Goal: Information Seeking & Learning: Find specific page/section

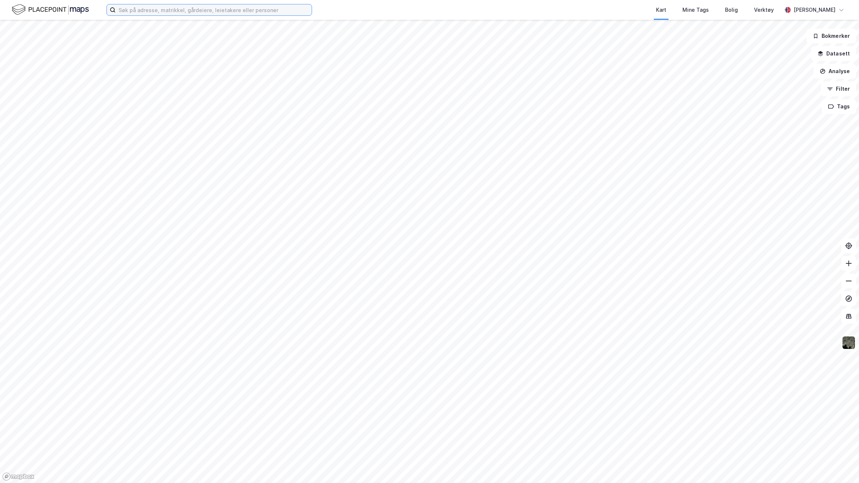
click at [268, 11] on input at bounding box center [214, 9] width 196 height 11
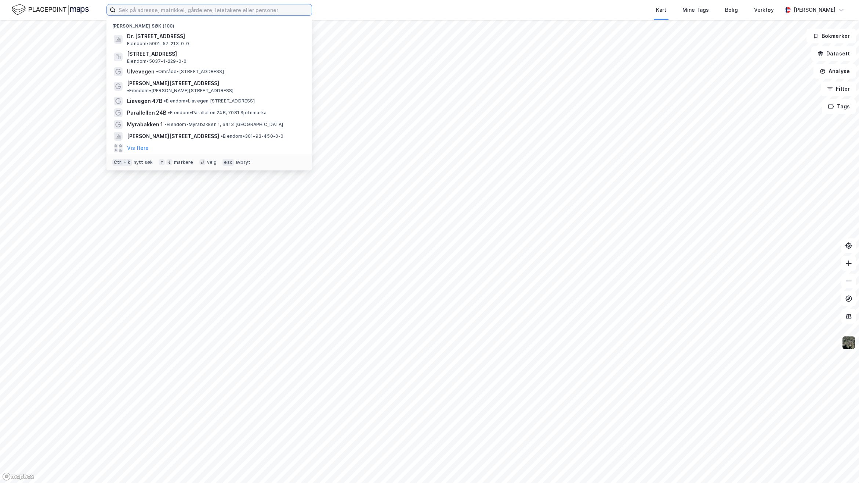
click at [268, 11] on input at bounding box center [214, 9] width 196 height 11
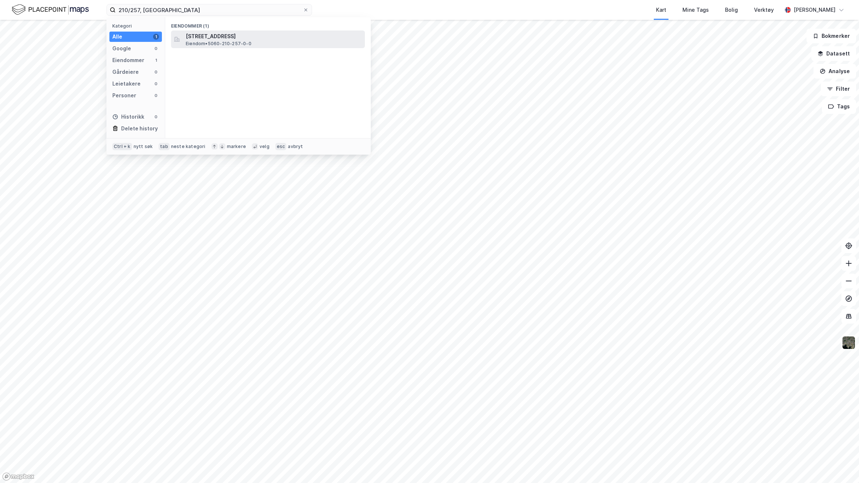
click at [258, 37] on span "[STREET_ADDRESS]" at bounding box center [274, 36] width 176 height 9
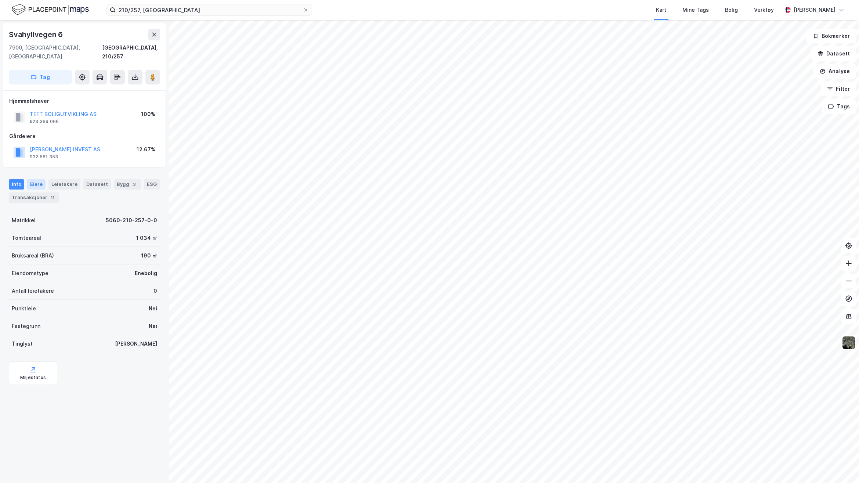
click at [34, 171] on div "Info [PERSON_NAME] Datasett Bygg 3 ESG Transaksjoner 11" at bounding box center [84, 187] width 169 height 35
click at [34, 179] on div "Eiere" at bounding box center [36, 184] width 18 height 10
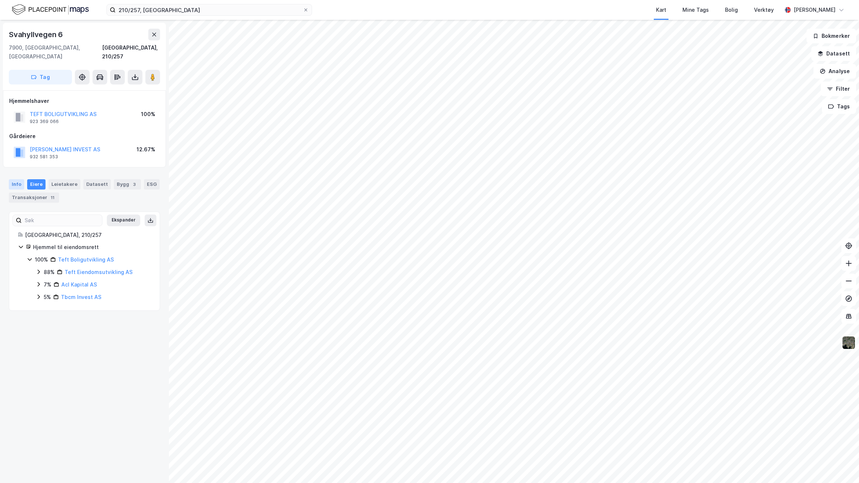
click at [17, 179] on div "Info" at bounding box center [16, 184] width 15 height 10
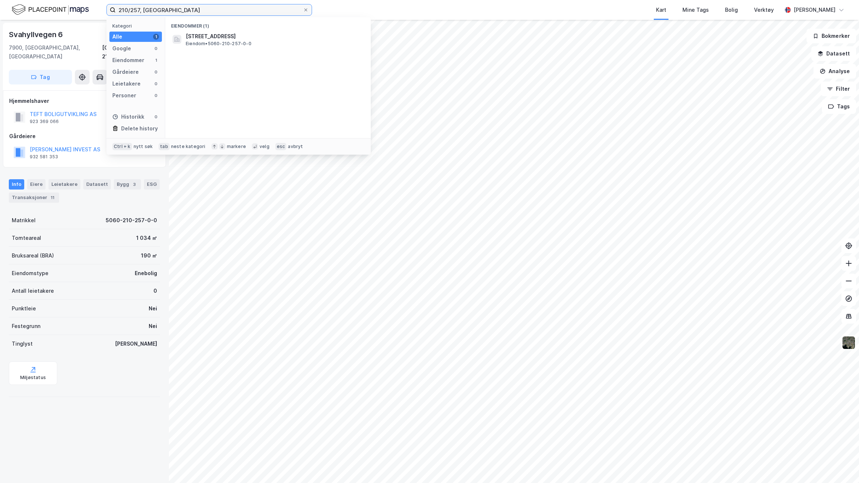
drag, startPoint x: 248, startPoint y: 14, endPoint x: 24, endPoint y: 8, distance: 224.3
click at [24, 8] on div "210/257, [GEOGRAPHIC_DATA] Kategori Alle 1 Google 0 Eiendommer 1 Gårdeiere 0 Le…" at bounding box center [429, 10] width 859 height 20
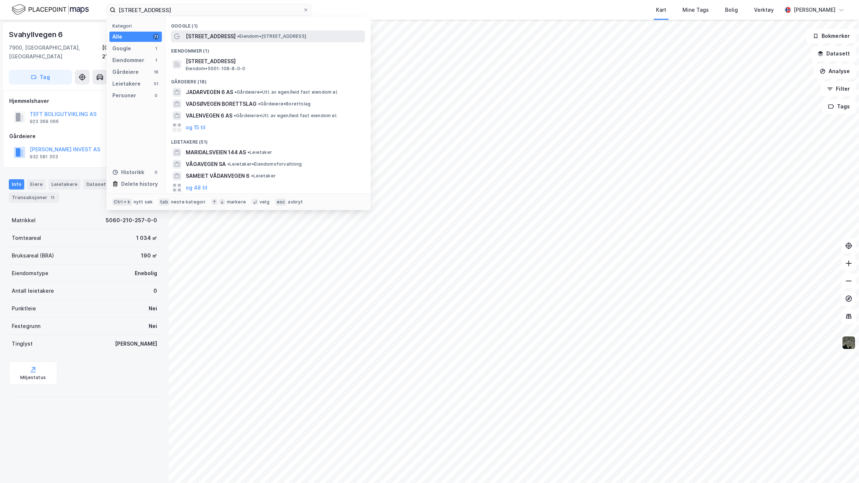
click at [217, 39] on span "[STREET_ADDRESS]" at bounding box center [211, 36] width 50 height 9
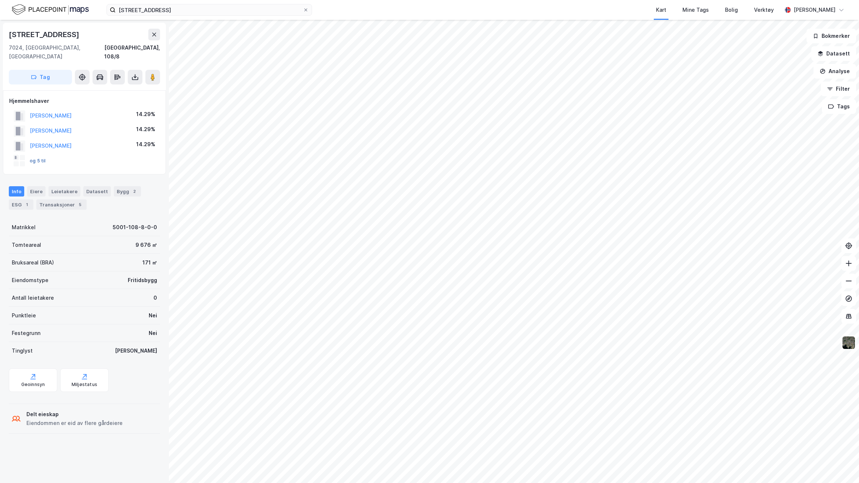
click at [0, 0] on button "og 5 til" at bounding box center [0, 0] width 0 height 0
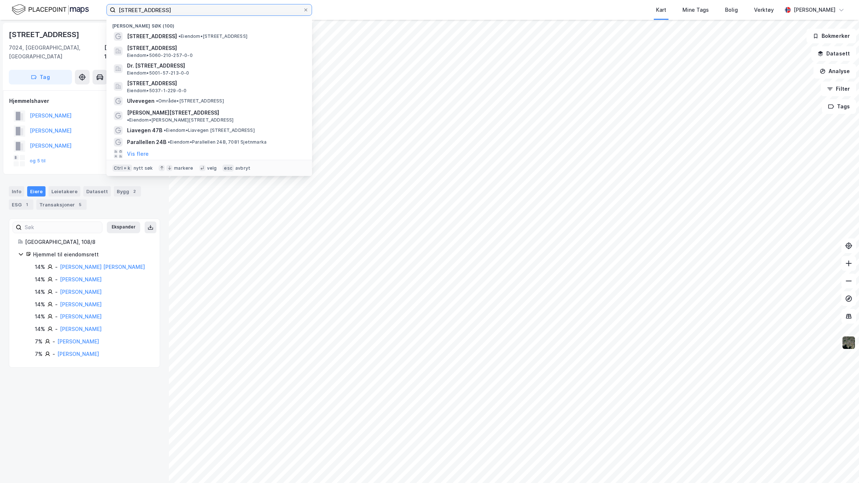
drag, startPoint x: 173, startPoint y: 11, endPoint x: 50, endPoint y: 11, distance: 123.3
click at [50, 11] on div "[STREET_ADDRESS] Nylige søk (100) [STREET_ADDRESS] • Eiendom • [STREET_ADDRESS]…" at bounding box center [429, 10] width 859 height 20
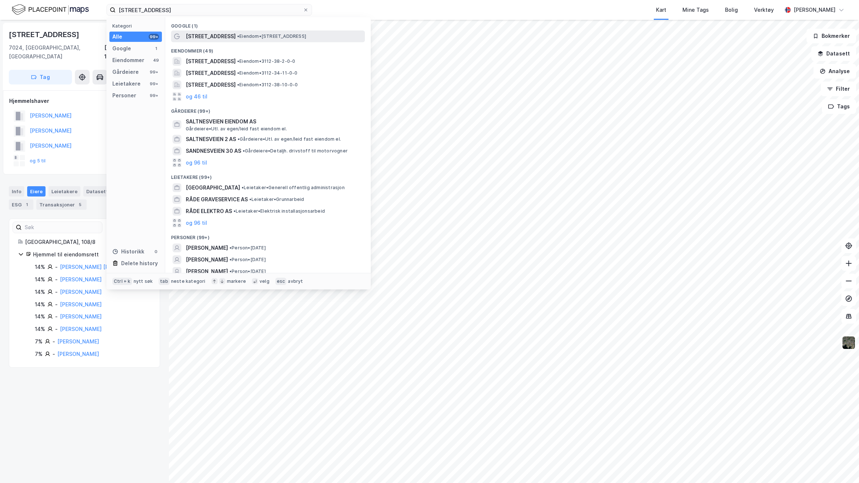
click at [248, 34] on span "• Eiendom • [STREET_ADDRESS]" at bounding box center [271, 36] width 69 height 6
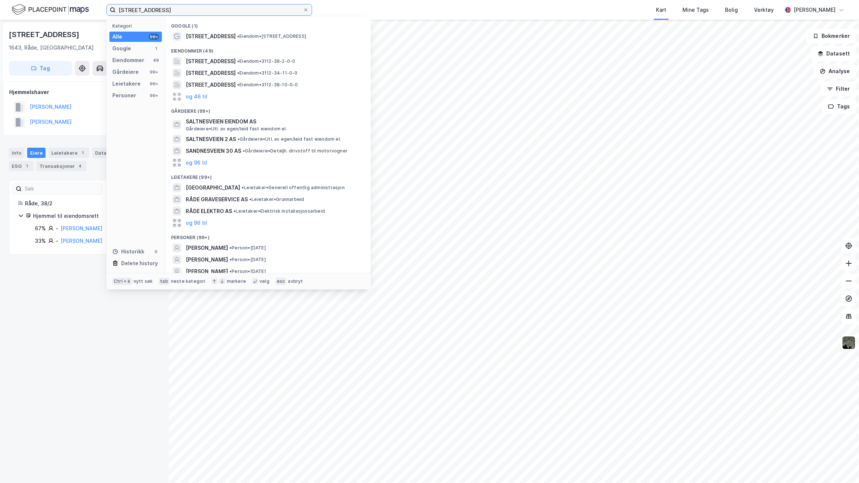
drag, startPoint x: 191, startPoint y: 11, endPoint x: 54, endPoint y: 13, distance: 137.6
click at [60, 13] on div "[STREET_ADDRESS], Råde Kategori Alle 99+ Google 1 Eiendommer 49 Gårdeiere 99+ L…" at bounding box center [429, 10] width 859 height 20
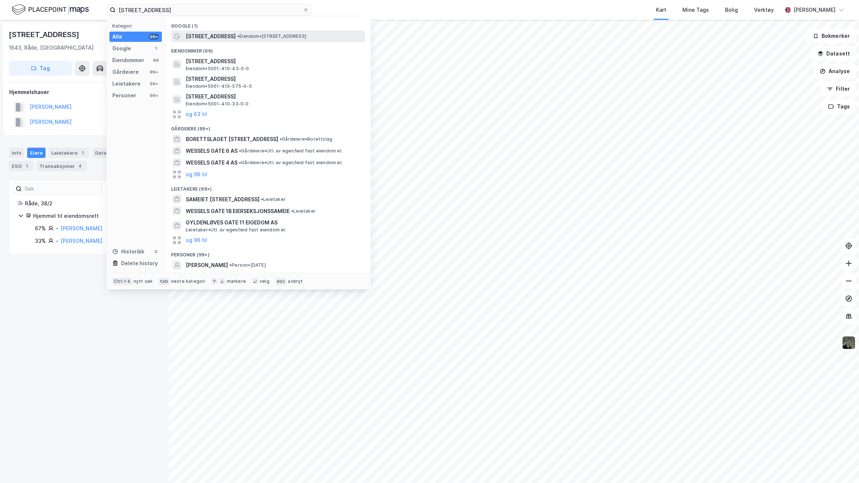
click at [195, 36] on span "[STREET_ADDRESS]" at bounding box center [211, 36] width 50 height 9
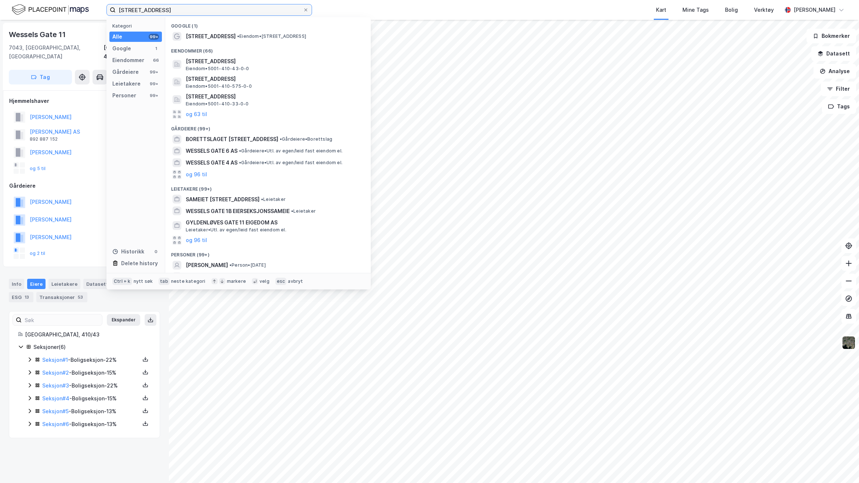
drag, startPoint x: 202, startPoint y: 7, endPoint x: 21, endPoint y: 9, distance: 180.6
click at [21, 9] on div "[STREET_ADDRESS] Kategori Alle 99+ Google 1 Eiendommer 66 Gårdeiere 99+ Leietak…" at bounding box center [429, 10] width 859 height 20
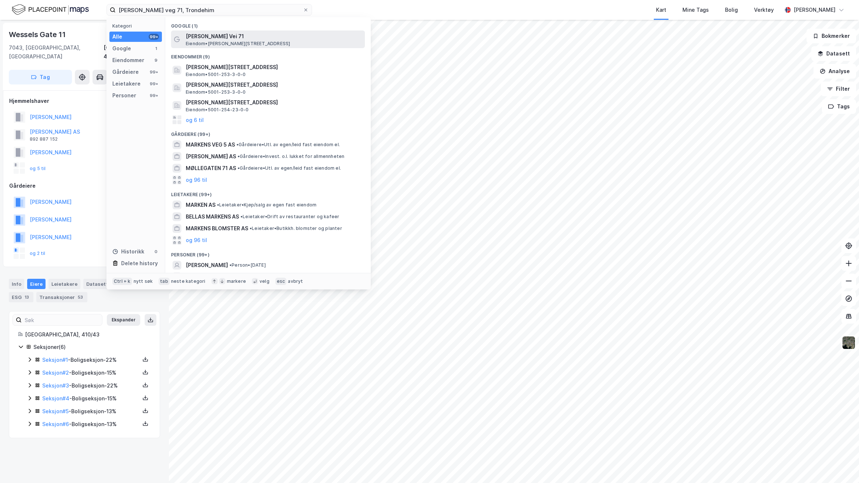
click at [229, 41] on span "Eiendom • [STREET_ADDRESS]" at bounding box center [238, 44] width 104 height 6
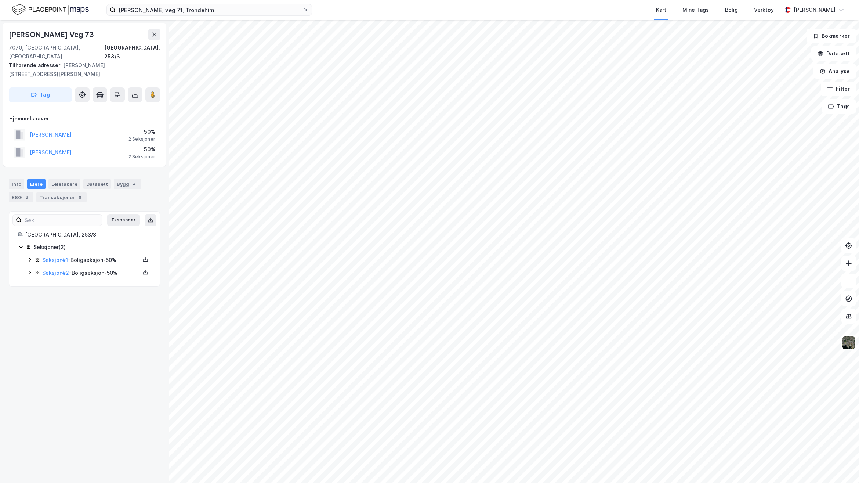
click at [92, 333] on div "Ingeborg [STREET_ADDRESS], 253/3 Tilhørende adresser: [PERSON_NAME] Veg 69, [PE…" at bounding box center [84, 251] width 169 height 463
click at [142, 256] on icon at bounding box center [145, 259] width 6 height 6
click at [112, 233] on div "Grunnbok" at bounding box center [105, 237] width 65 height 18
drag, startPoint x: 140, startPoint y: 265, endPoint x: 145, endPoint y: 288, distance: 24.4
click at [142, 269] on icon at bounding box center [145, 272] width 6 height 6
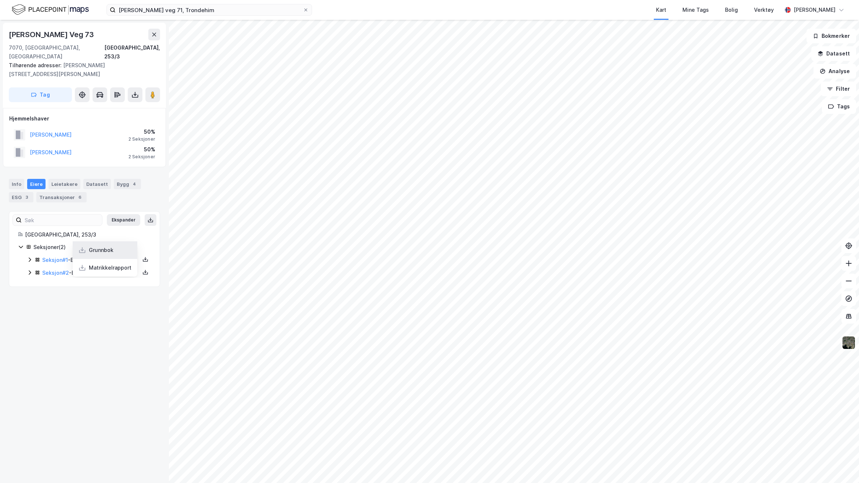
click at [105, 246] on div "Grunnbok" at bounding box center [101, 250] width 25 height 9
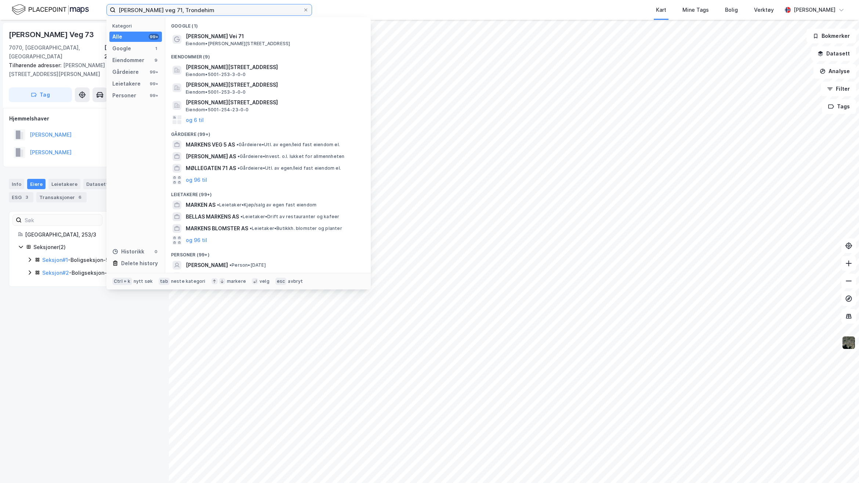
drag, startPoint x: 186, startPoint y: 10, endPoint x: 10, endPoint y: 8, distance: 176.5
click at [11, 8] on div "[PERSON_NAME] veg 71, Trondehim Kategori Alle 99+ Google 1 Eiendommer 9 Gårdeie…" at bounding box center [429, 10] width 859 height 20
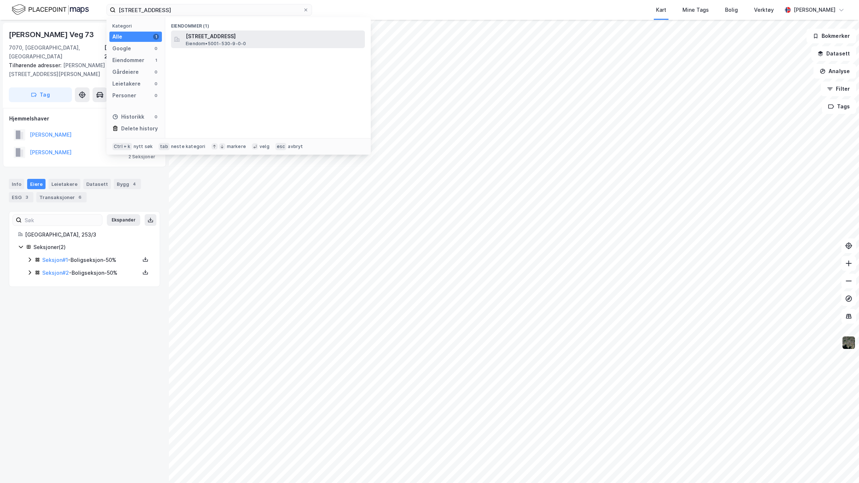
click at [207, 43] on span "Eiendom • 5001-530-9-0-0" at bounding box center [216, 44] width 60 height 6
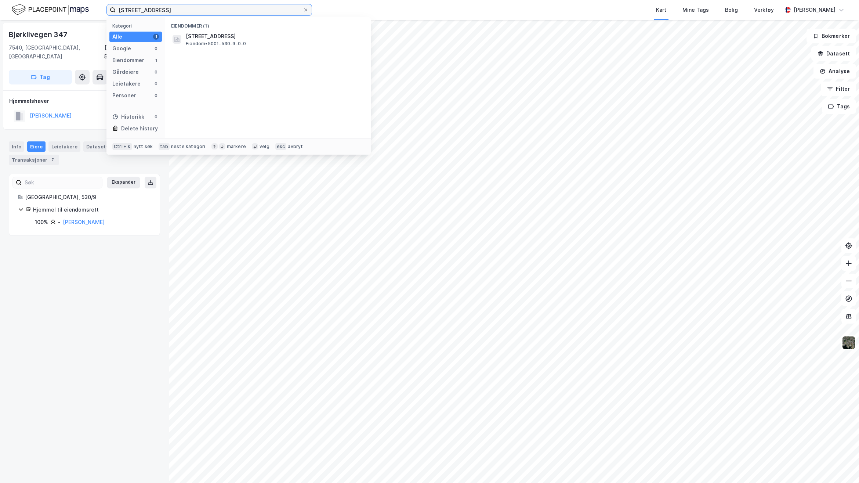
drag, startPoint x: 215, startPoint y: 11, endPoint x: 103, endPoint y: 6, distance: 111.7
click at [103, 6] on div "530/9, [GEOGRAPHIC_DATA] Kategori Alle 1 Google 0 Eiendommer 1 Gårdeiere 0 Leie…" at bounding box center [429, 10] width 859 height 20
type input "Frun ingers vei 100, Ørland"
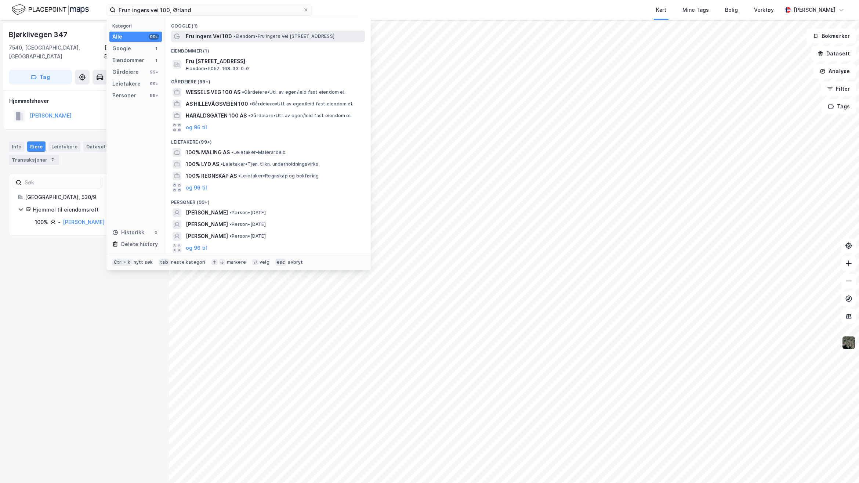
click at [254, 36] on span "• Eiendom • [STREET_ADDRESS]" at bounding box center [283, 36] width 101 height 6
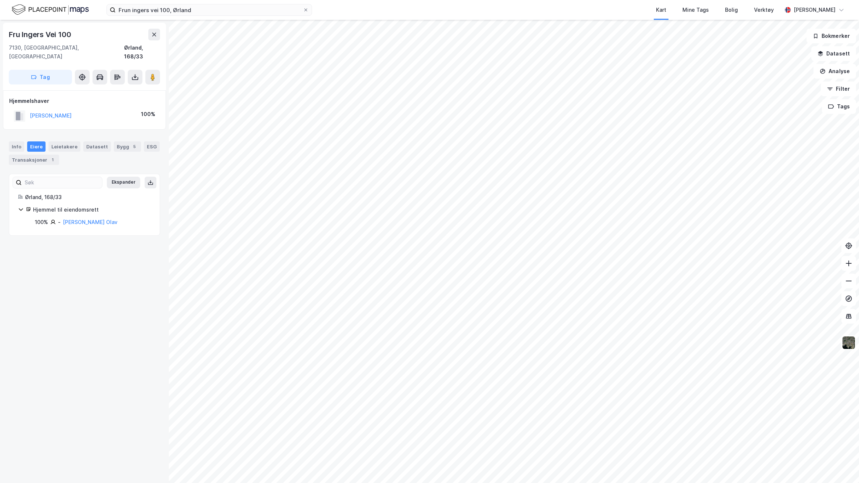
click at [76, 269] on div "Fru Ingers Vei 100 7130, [GEOGRAPHIC_DATA], Trøndelag Ørland, 168/33 Tag Hjemme…" at bounding box center [84, 251] width 169 height 463
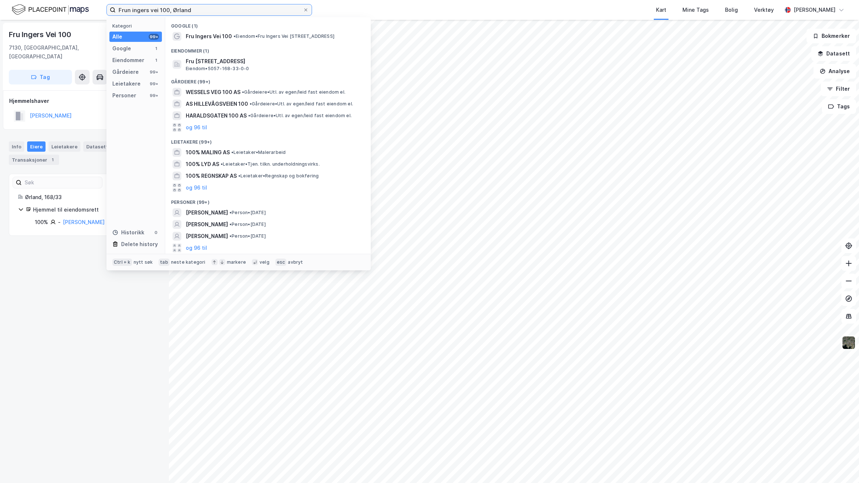
drag, startPoint x: 203, startPoint y: 7, endPoint x: -46, endPoint y: 4, distance: 248.5
click at [0, 4] on html "Frun ingers vei 100, Ørland Kategori Alle 99+ Google 1 Eiendommer 1 Gårdeiere 9…" at bounding box center [429, 241] width 859 height 483
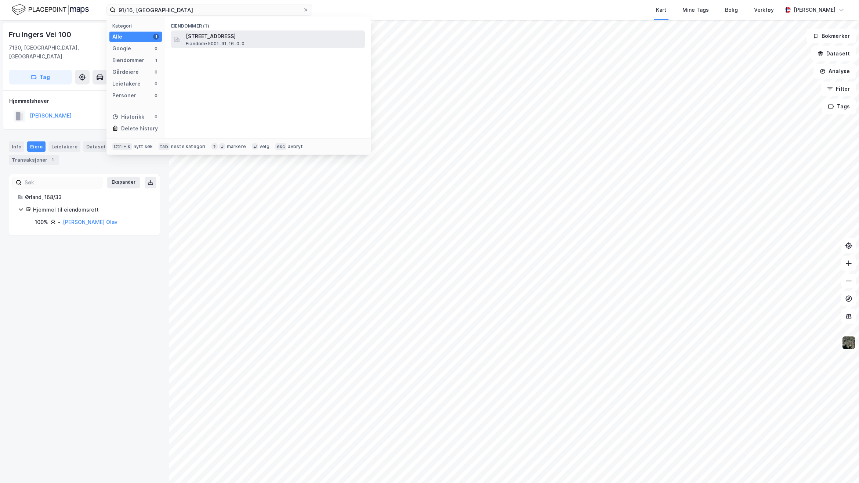
click at [283, 37] on span "[STREET_ADDRESS]" at bounding box center [274, 36] width 176 height 9
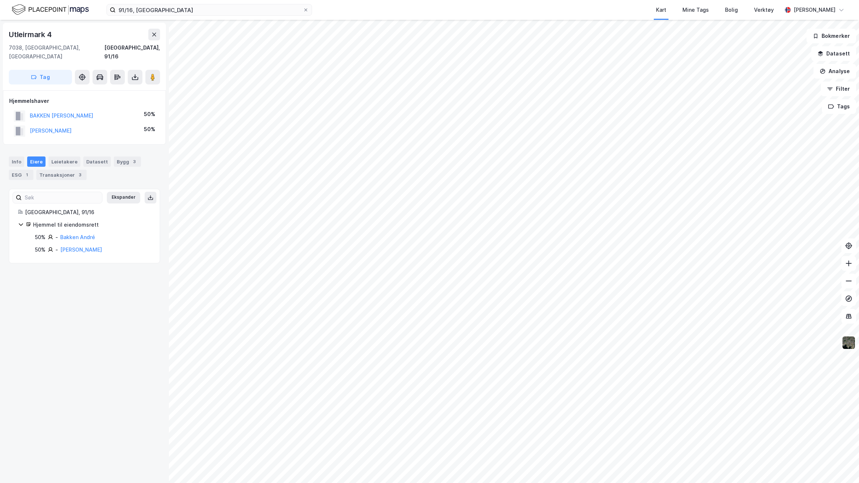
drag, startPoint x: 131, startPoint y: 393, endPoint x: 158, endPoint y: 255, distance: 140.6
click at [131, 392] on div "Utleirmark 4 7038, [GEOGRAPHIC_DATA], [GEOGRAPHIC_DATA] [GEOGRAPHIC_DATA], 91/1…" at bounding box center [84, 251] width 169 height 463
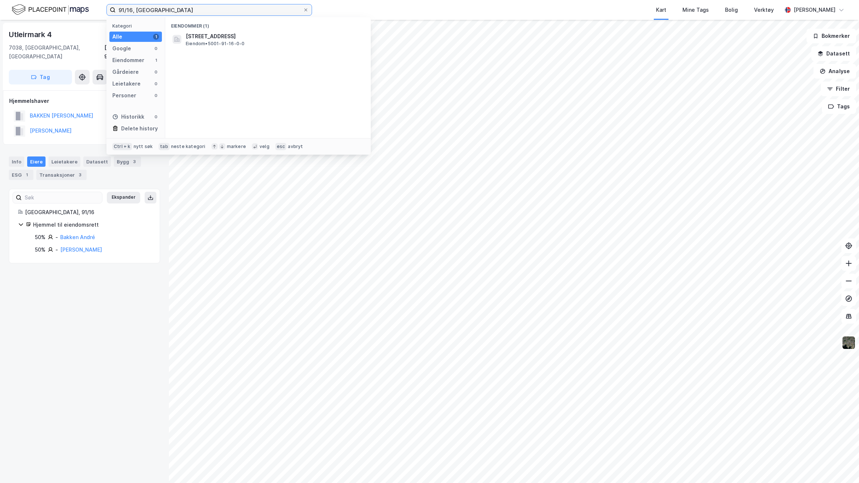
drag, startPoint x: 172, startPoint y: 8, endPoint x: -3, endPoint y: 6, distance: 174.3
click at [0, 6] on html "91/16, [GEOGRAPHIC_DATA] Kategori Alle 1 Google 0 Eiendommer 1 Gårdeiere 0 Leie…" at bounding box center [429, 241] width 859 height 483
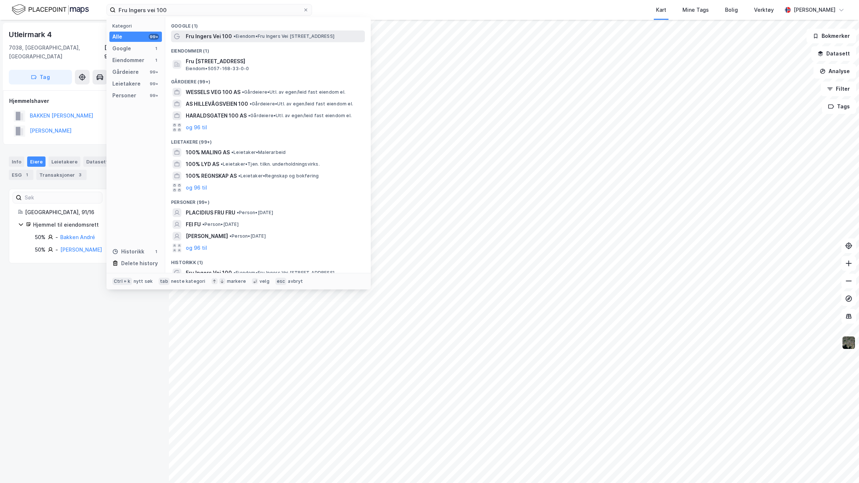
click at [210, 37] on span "Fru Ingers Vei 100" at bounding box center [209, 36] width 46 height 9
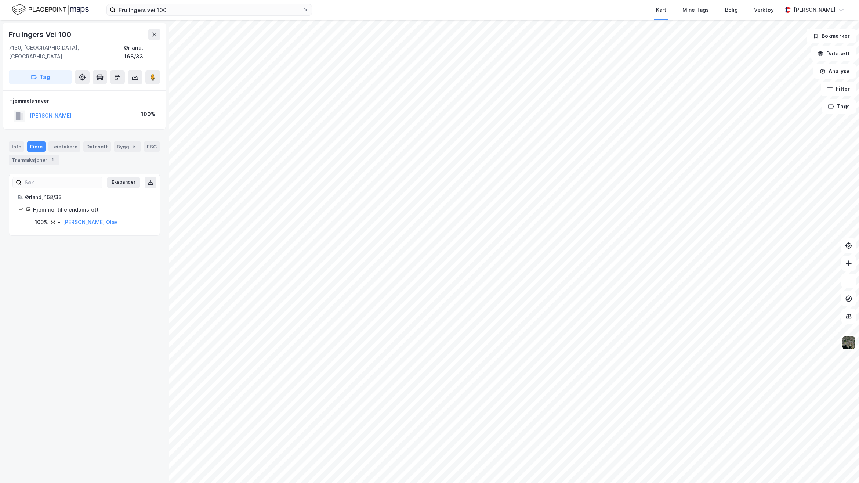
click at [94, 261] on div "Fru Ingers Vei 100 7130, [GEOGRAPHIC_DATA], Trøndelag Ørland, 168/33 Tag Hjemme…" at bounding box center [84, 251] width 169 height 463
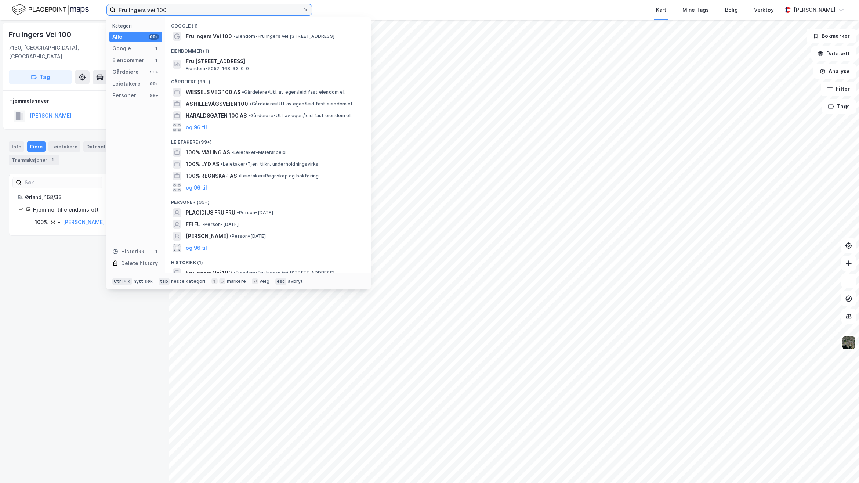
drag, startPoint x: 192, startPoint y: 6, endPoint x: 71, endPoint y: 10, distance: 121.2
click at [76, 8] on div "Fru Ingers vei 100 Kategori Alle 99+ Google 1 Eiendommer 1 Gårdeiere 99+ Leieta…" at bounding box center [429, 10] width 859 height 20
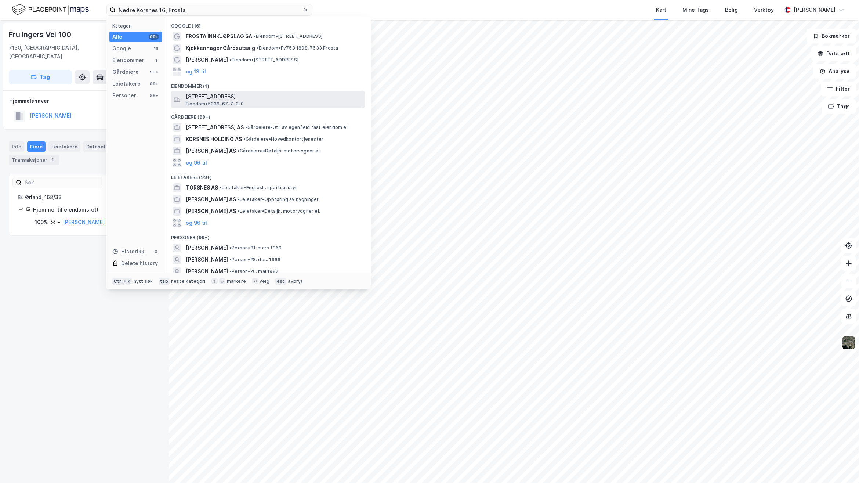
click at [215, 101] on span "Eiendom • 5036-67-7-0-0" at bounding box center [215, 104] width 58 height 6
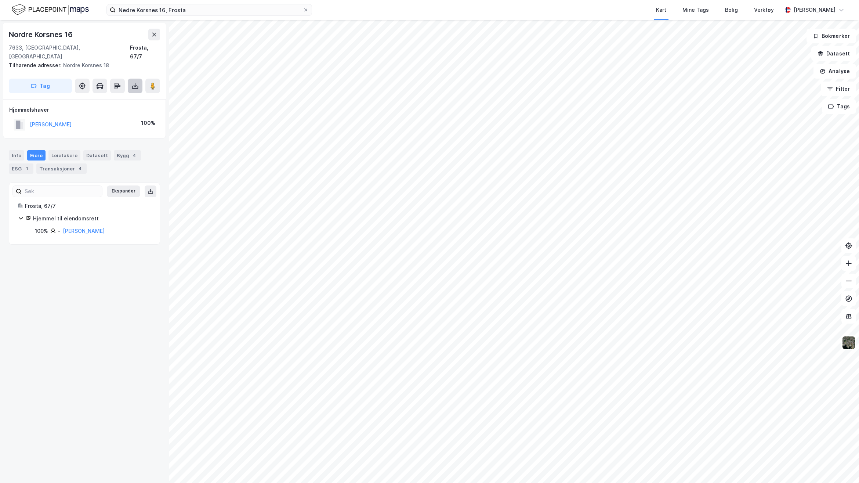
click at [135, 82] on icon at bounding box center [134, 85] width 7 height 7
click at [117, 98] on div "Last ned grunnbok" at bounding box center [98, 101] width 43 height 6
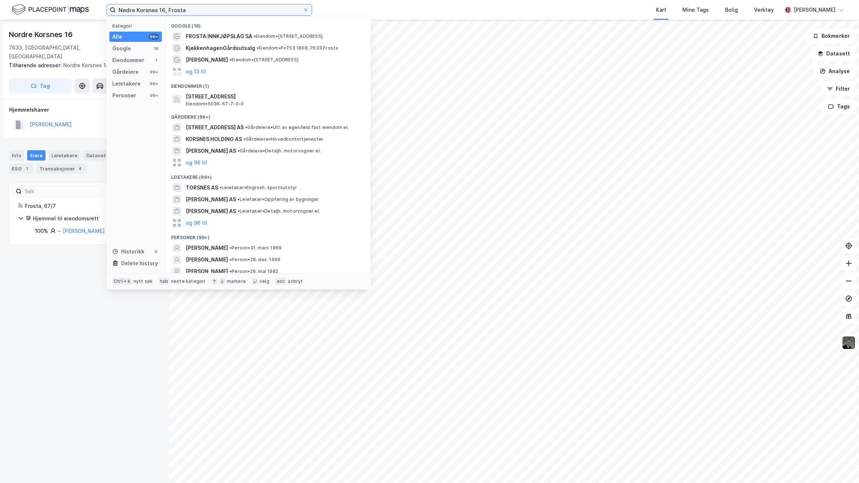
drag, startPoint x: 210, startPoint y: 14, endPoint x: 10, endPoint y: 10, distance: 200.1
click at [25, 11] on div "Nedre Korsnes 16, Frosta Kategori Alle 99+ Google 16 Eiendommer 1 Gårdeiere 99+…" at bounding box center [429, 10] width 859 height 20
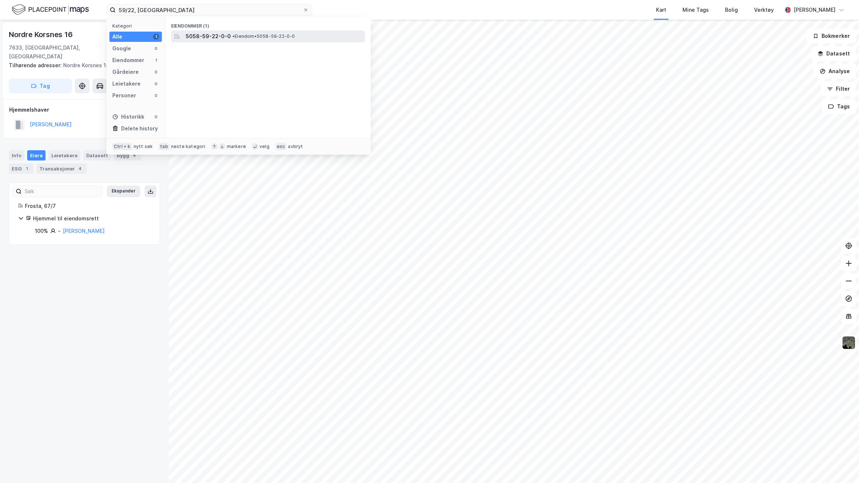
click at [241, 34] on span "• Eiendom • 5058-59-22-0-0" at bounding box center [263, 36] width 63 height 6
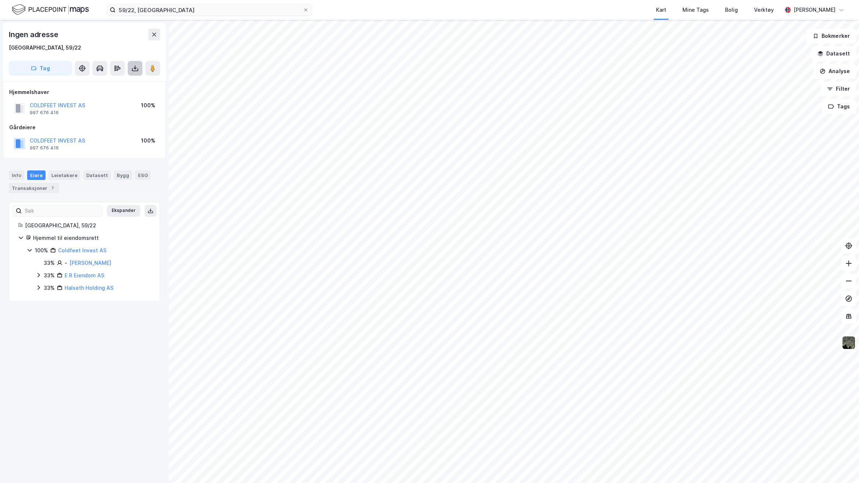
click at [139, 73] on button at bounding box center [135, 68] width 15 height 15
click at [120, 85] on div "Last ned grunnbok" at bounding box center [98, 83] width 43 height 6
drag, startPoint x: 146, startPoint y: 13, endPoint x: 54, endPoint y: 12, distance: 91.8
click at [54, 12] on div "59/22, Åfjord Kart Mine Tags Bolig Verktøy [PERSON_NAME]" at bounding box center [429, 10] width 859 height 20
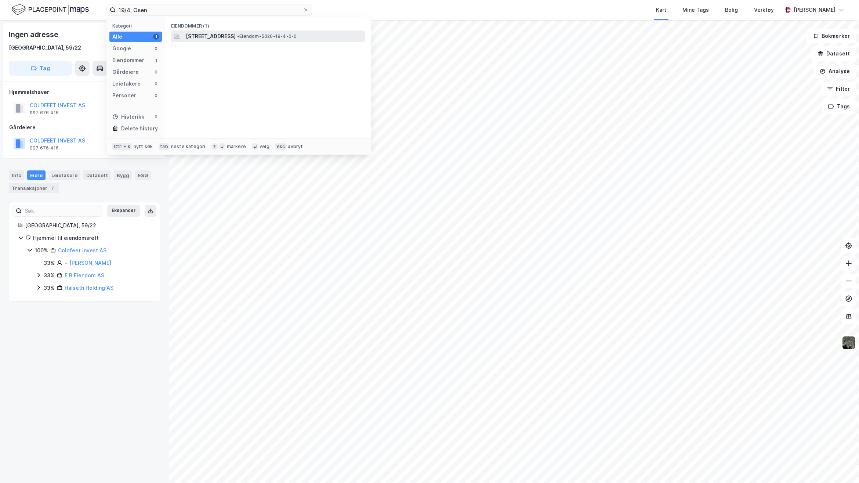
click at [236, 37] on span "[STREET_ADDRESS]" at bounding box center [211, 36] width 50 height 9
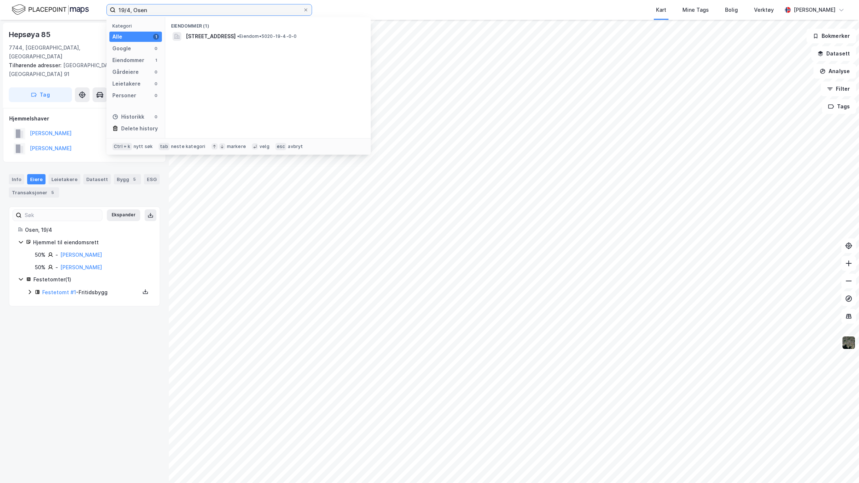
drag, startPoint x: 234, startPoint y: 12, endPoint x: 66, endPoint y: 11, distance: 168.1
click at [66, 11] on div "19/4, Osen Kategori Alle 1 Google 0 Eiendommer 1 Gårdeiere 0 Leietakere 0 Perso…" at bounding box center [429, 10] width 859 height 20
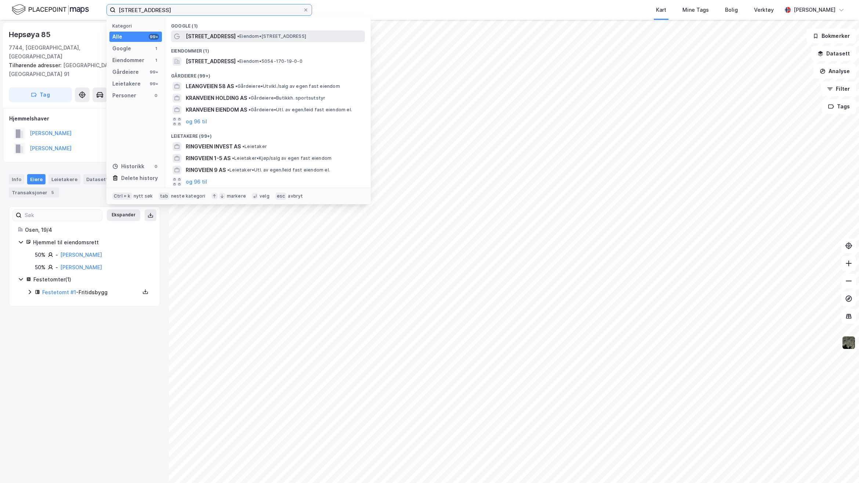
type input "[STREET_ADDRESS]"
click at [259, 33] on div "[STREET_ADDRESS] • Eiendom • [STREET_ADDRESS]" at bounding box center [275, 36] width 178 height 9
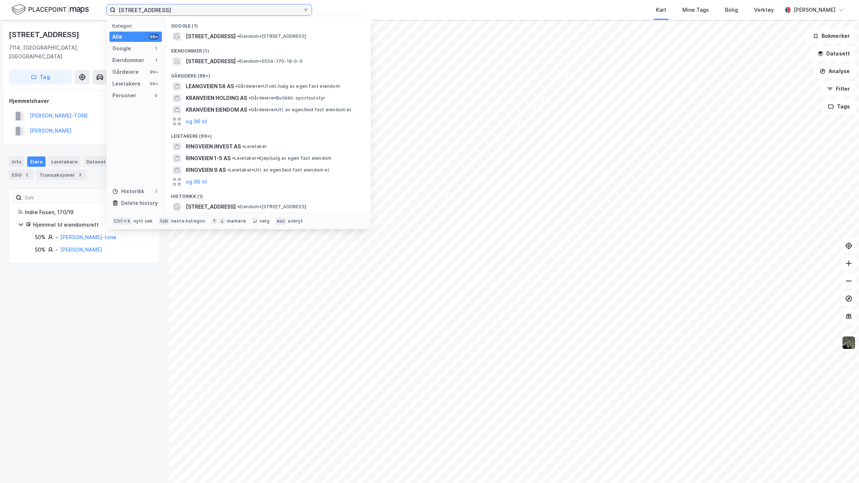
drag, startPoint x: 149, startPoint y: 7, endPoint x: 30, endPoint y: 10, distance: 119.3
click at [36, 9] on div "Prangveien 6 Kategori Alle 99+ Google 1 Eiendommer 1 Gårdeiere 99+ Leietakere 9…" at bounding box center [429, 10] width 859 height 20
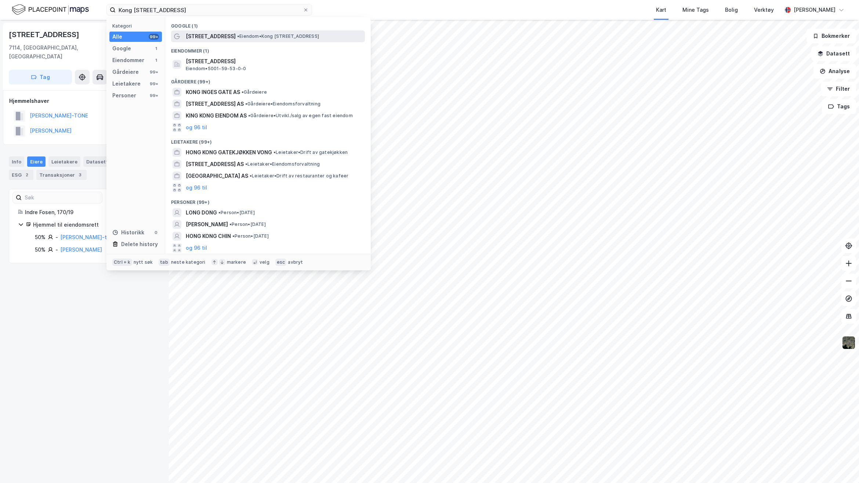
click at [257, 36] on span "• Eiendom • [STREET_ADDRESS]" at bounding box center [278, 36] width 82 height 6
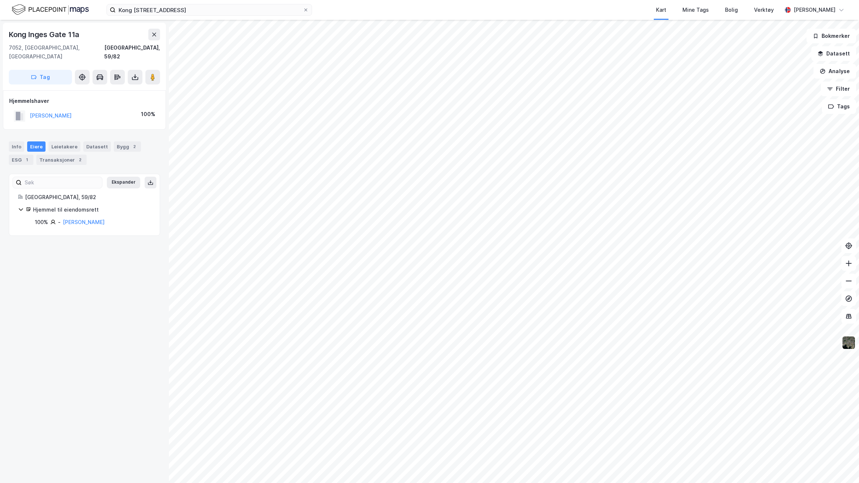
click at [97, 292] on div "Kong Inges Gate 11a 7052, [GEOGRAPHIC_DATA], [GEOGRAPHIC_DATA] [GEOGRAPHIC_DATA…" at bounding box center [84, 251] width 169 height 463
click at [140, 70] on button at bounding box center [135, 77] width 15 height 15
click at [127, 86] on div "Last ned grunnbok" at bounding box center [103, 92] width 78 height 12
click at [123, 270] on div "Kong Inges Gate 11a 7052, [GEOGRAPHIC_DATA], [GEOGRAPHIC_DATA] [GEOGRAPHIC_DATA…" at bounding box center [84, 251] width 169 height 463
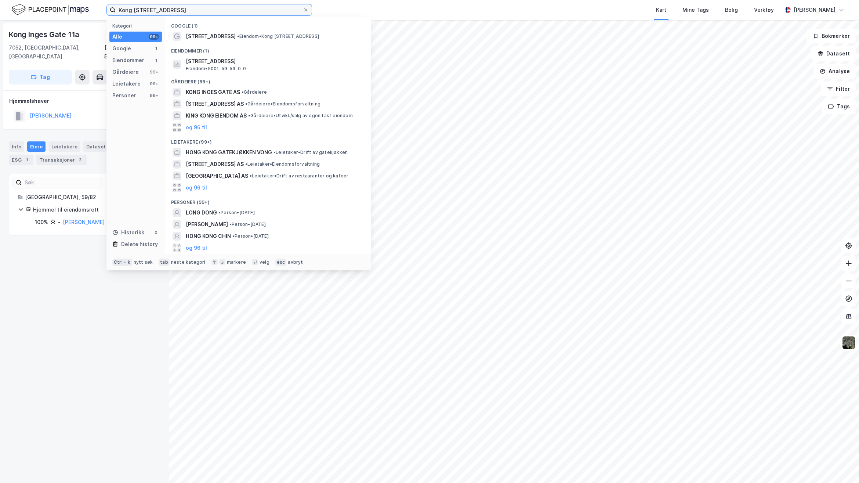
drag, startPoint x: 199, startPoint y: 6, endPoint x: 57, endPoint y: 8, distance: 142.0
click at [58, 8] on div "Kong [STREET_ADDRESS] Kategori Alle 99+ Google 1 Eiendommer 1 Gårdeiere 99+ Lei…" at bounding box center [429, 10] width 859 height 20
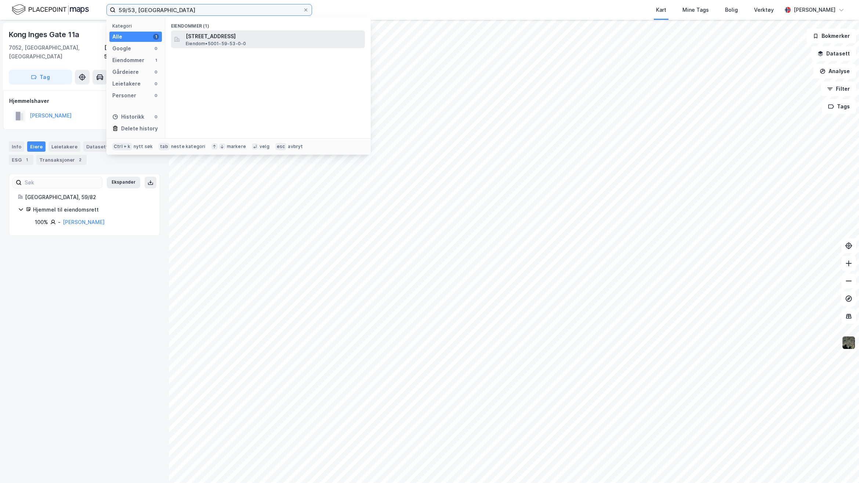
type input "59/53, [GEOGRAPHIC_DATA]"
click at [283, 33] on span "[STREET_ADDRESS]" at bounding box center [274, 36] width 176 height 9
